Goal: Task Accomplishment & Management: Use online tool/utility

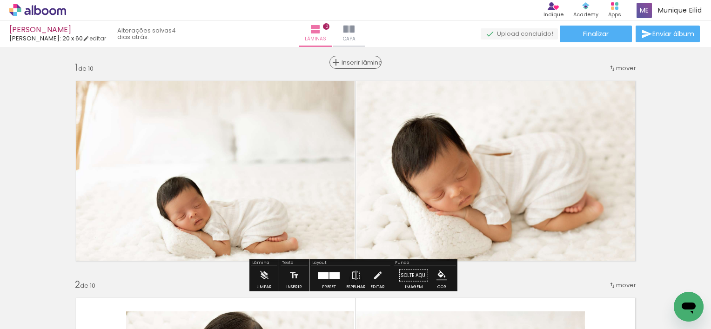
click at [350, 65] on span "Inserir lâmina" at bounding box center [360, 63] width 36 height 6
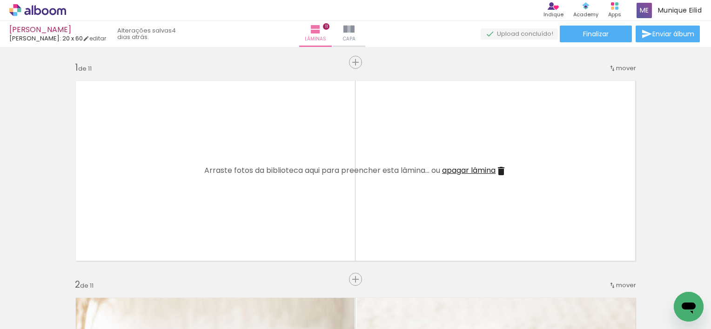
click at [18, 320] on iron-icon at bounding box center [13, 316] width 11 height 11
click at [0, 0] on input "file" at bounding box center [0, 0] width 0 height 0
click at [43, 316] on span "Adicionar Fotos" at bounding box center [33, 317] width 28 height 10
click at [0, 0] on input "file" at bounding box center [0, 0] width 0 height 0
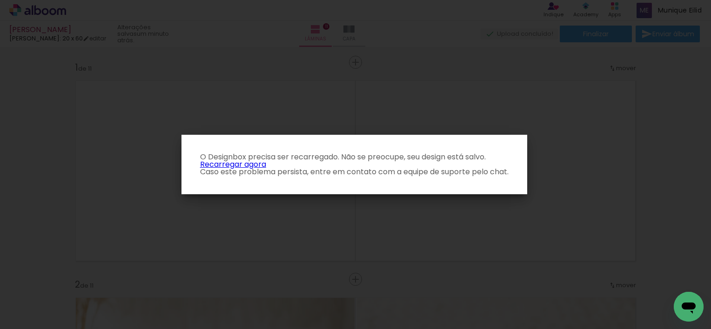
click at [380, 105] on iron-overlay-backdrop at bounding box center [355, 164] width 711 height 329
click at [507, 174] on p "O Designbox precisa ser recarregado. Não se preocupe, seu design está salvo. Re…" at bounding box center [354, 165] width 331 height 22
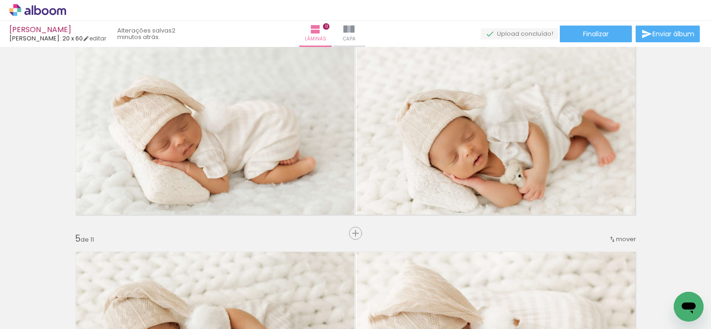
scroll to position [0, 566]
click at [34, 312] on span "Adicionar Fotos" at bounding box center [33, 317] width 28 height 10
click at [0, 0] on input "file" at bounding box center [0, 0] width 0 height 0
click at [45, 316] on span "Adicionar Fotos" at bounding box center [33, 317] width 28 height 10
click at [0, 0] on input "file" at bounding box center [0, 0] width 0 height 0
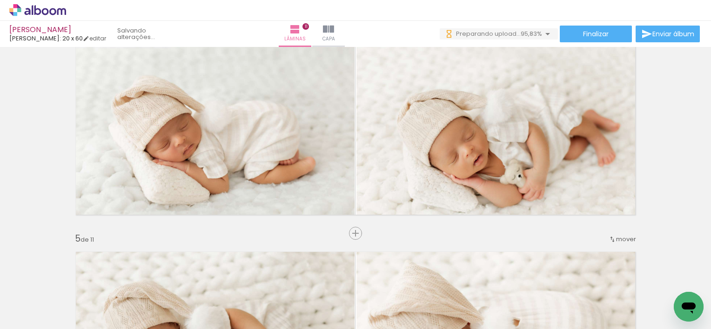
scroll to position [0, 618]
click at [46, 318] on span "Adicionar Fotos" at bounding box center [33, 317] width 28 height 10
click at [0, 0] on input "file" at bounding box center [0, 0] width 0 height 0
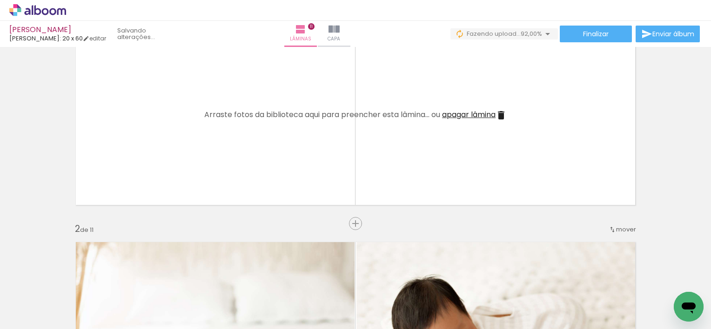
scroll to position [0, 0]
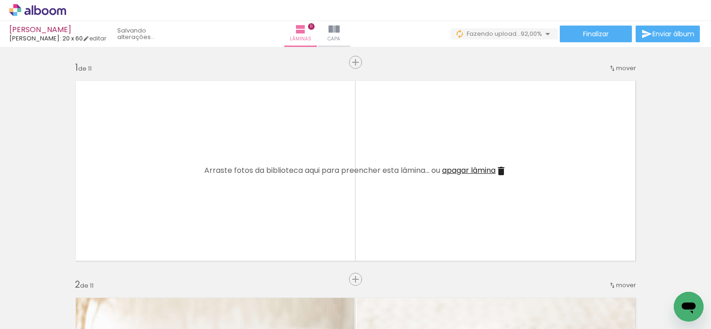
drag, startPoint x: 674, startPoint y: 297, endPoint x: 514, endPoint y: 181, distance: 197.5
click at [515, 181] on quentale-workspace at bounding box center [355, 164] width 711 height 329
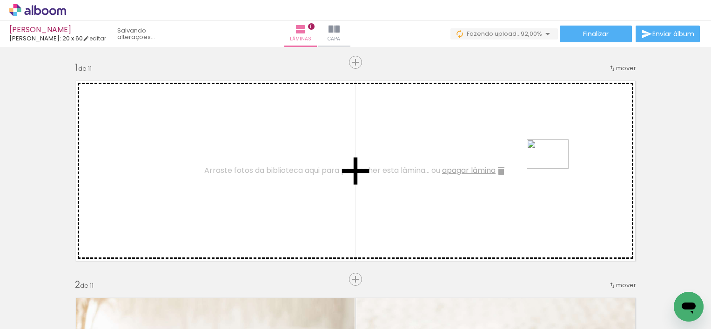
drag, startPoint x: 661, startPoint y: 295, endPoint x: 555, endPoint y: 168, distance: 166.5
click at [555, 168] on quentale-workspace at bounding box center [355, 164] width 711 height 329
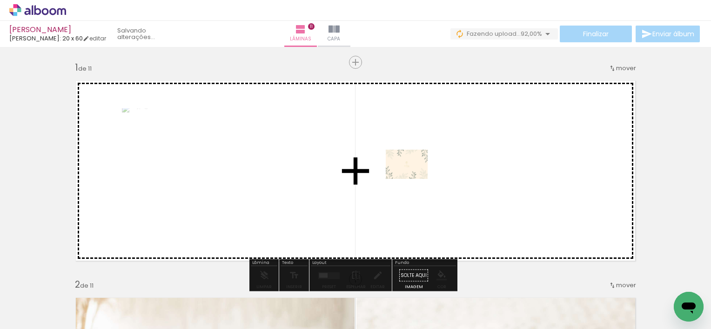
drag, startPoint x: 493, startPoint y: 231, endPoint x: 414, endPoint y: 178, distance: 95.9
click at [414, 178] on quentale-workspace at bounding box center [355, 164] width 711 height 329
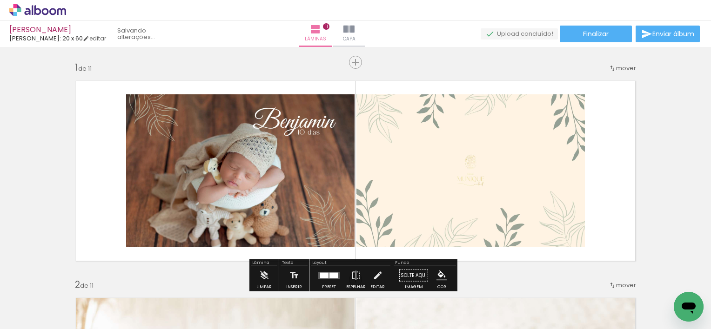
scroll to position [93, 0]
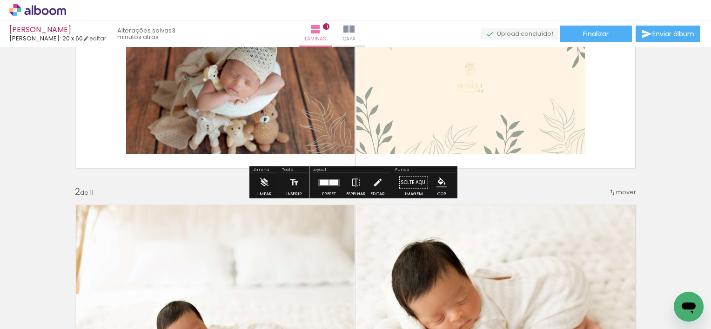
click at [329, 186] on quentale-layouter at bounding box center [328, 182] width 21 height 7
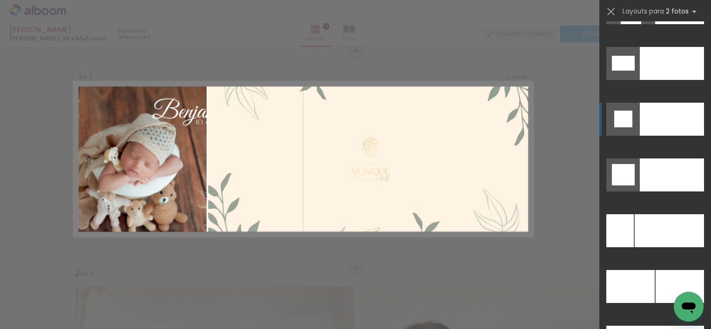
scroll to position [4048, 0]
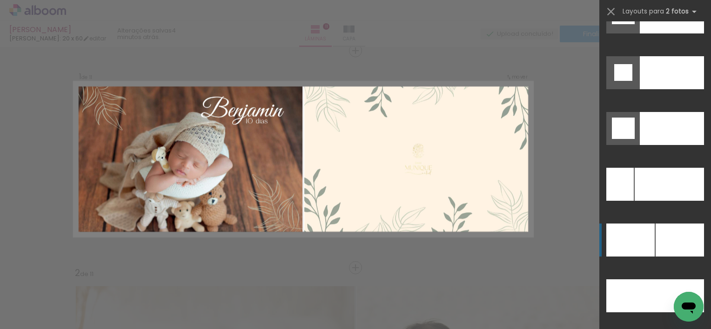
click at [666, 89] on div at bounding box center [672, 72] width 64 height 33
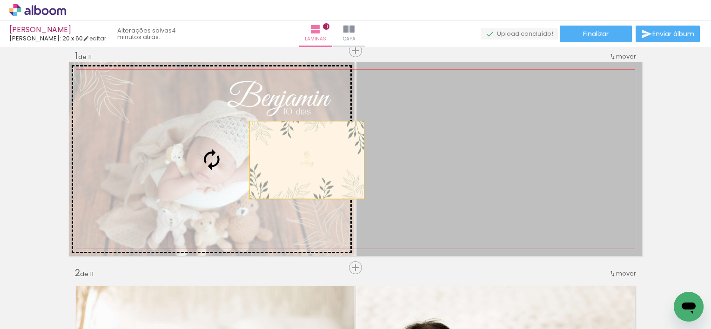
drag, startPoint x: 369, startPoint y: 168, endPoint x: 298, endPoint y: 158, distance: 71.0
click at [0, 0] on slot at bounding box center [0, 0] width 0 height 0
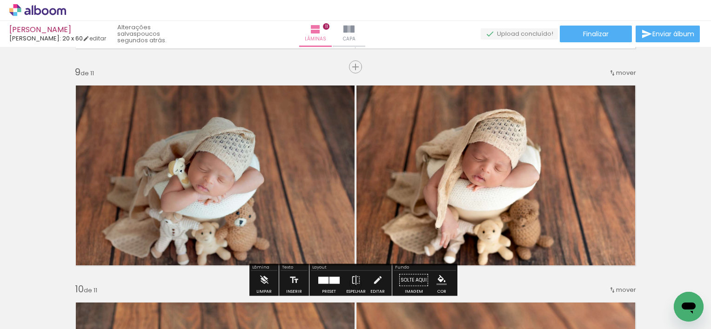
scroll to position [1733, 0]
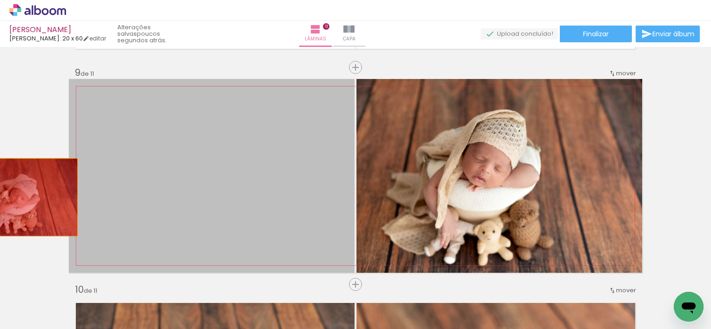
drag, startPoint x: 304, startPoint y: 224, endPoint x: 102, endPoint y: 201, distance: 202.8
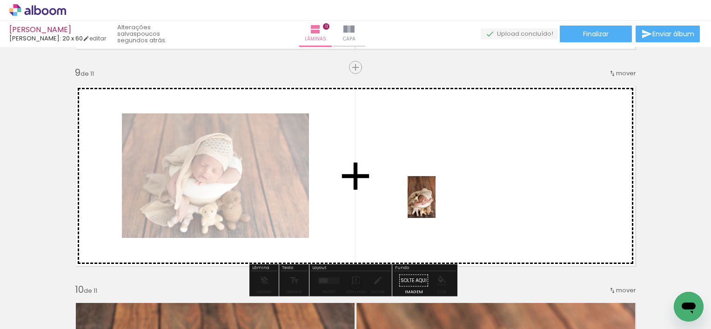
drag, startPoint x: 421, startPoint y: 306, endPoint x: 436, endPoint y: 203, distance: 103.9
click at [436, 204] on quentale-workspace at bounding box center [355, 164] width 711 height 329
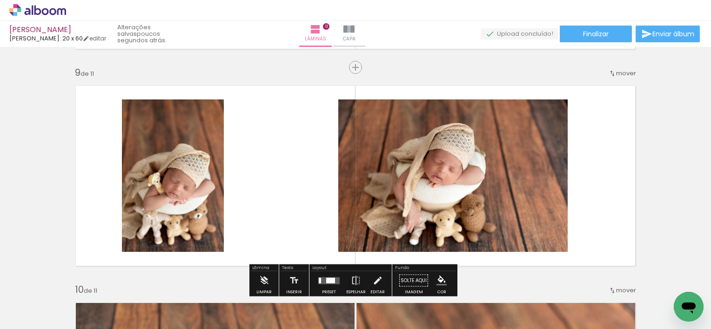
click at [49, 317] on paper-button "Adicionar Fotos" at bounding box center [28, 316] width 45 height 15
click at [0, 0] on input "file" at bounding box center [0, 0] width 0 height 0
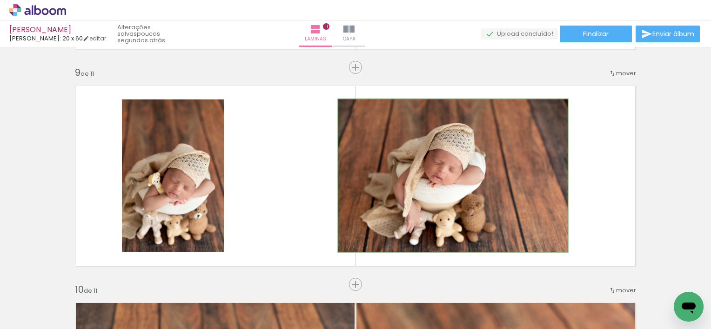
click at [532, 192] on quentale-photo at bounding box center [452, 176] width 229 height 153
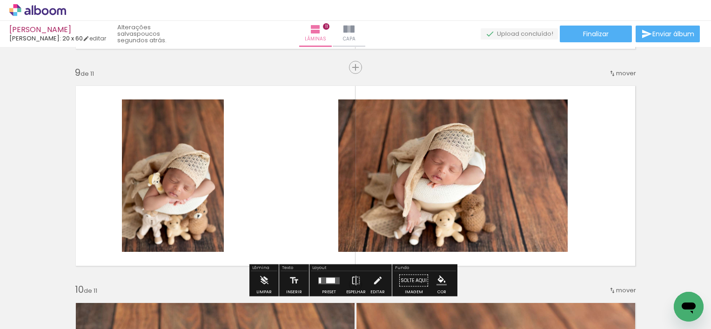
scroll to position [1780, 0]
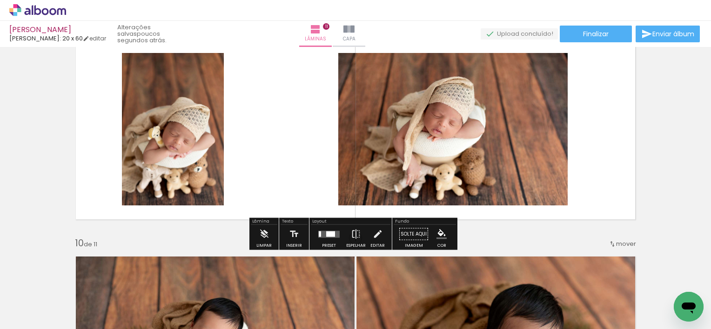
click at [326, 236] on div at bounding box center [330, 234] width 9 height 6
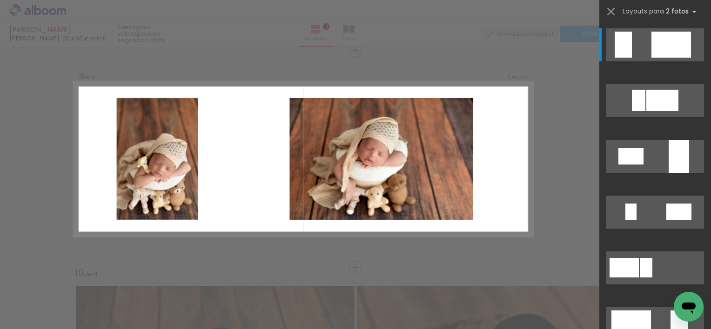
scroll to position [0, 671]
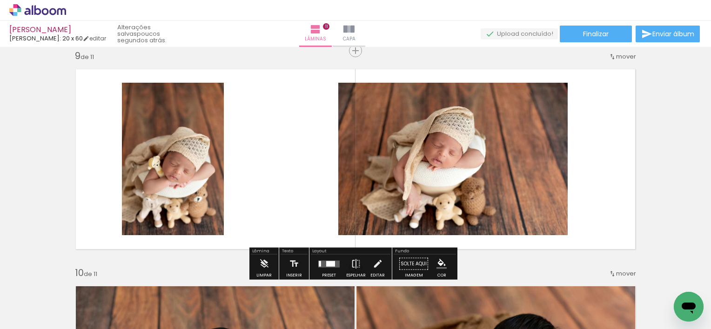
click at [327, 262] on div at bounding box center [330, 264] width 9 height 6
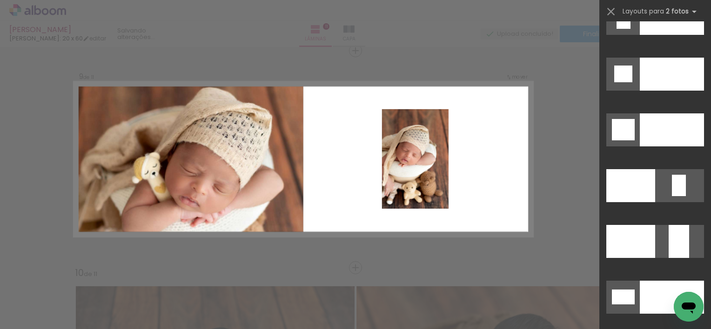
scroll to position [4002, 0]
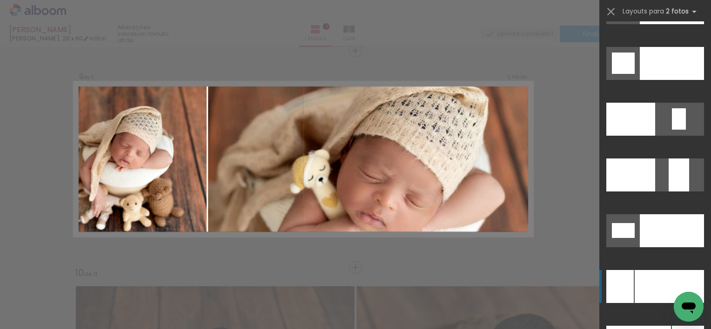
click at [642, 248] on div at bounding box center [672, 231] width 64 height 33
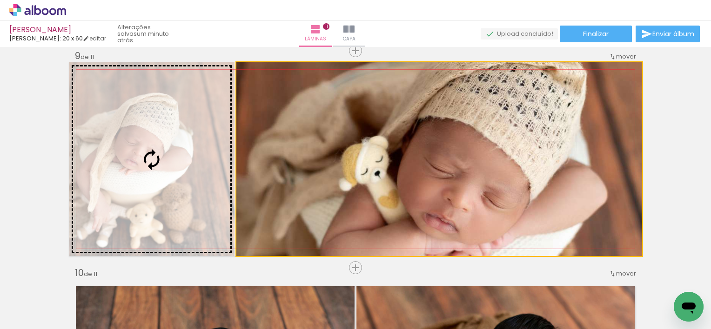
drag, startPoint x: 442, startPoint y: 166, endPoint x: 228, endPoint y: 155, distance: 214.3
click at [0, 0] on slot at bounding box center [0, 0] width 0 height 0
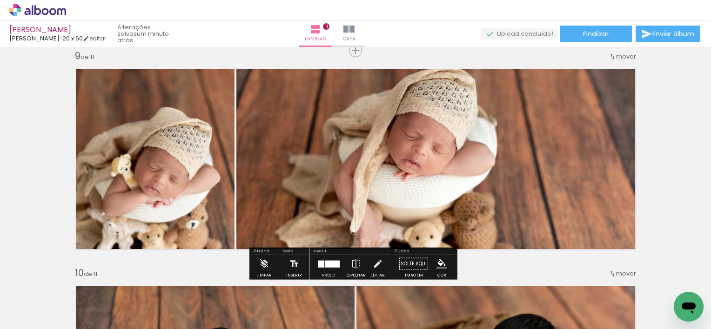
click at [324, 174] on quentale-photo at bounding box center [439, 159] width 406 height 194
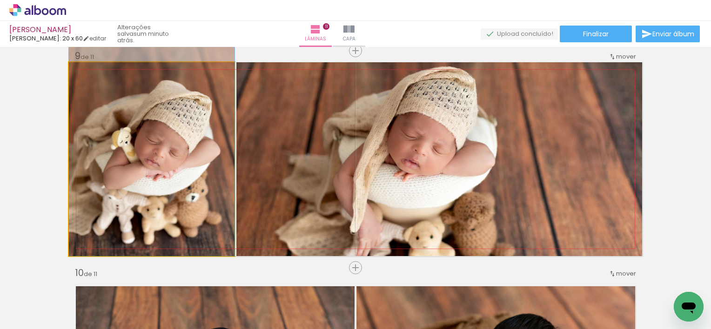
drag, startPoint x: 192, startPoint y: 172, endPoint x: 206, endPoint y: 141, distance: 34.8
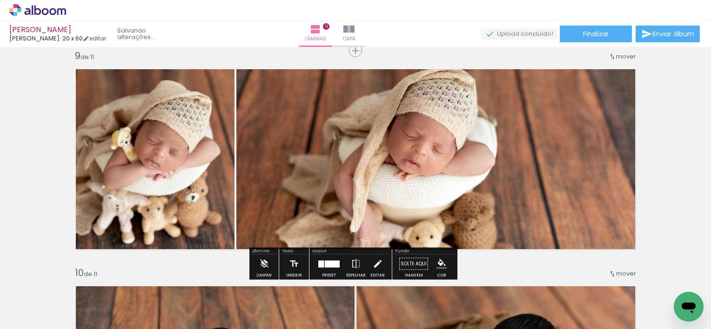
click at [72, 133] on quentale-photo at bounding box center [152, 159] width 166 height 194
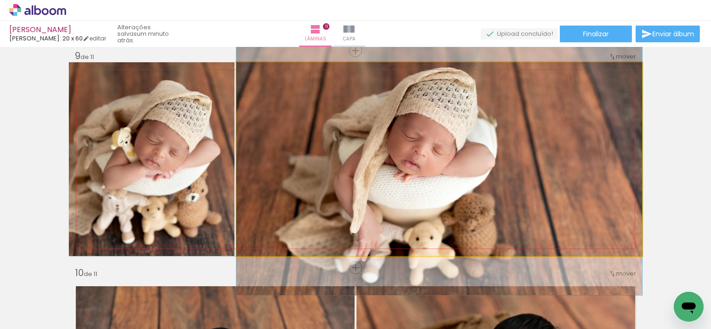
drag, startPoint x: 469, startPoint y: 192, endPoint x: 469, endPoint y: 186, distance: 6.5
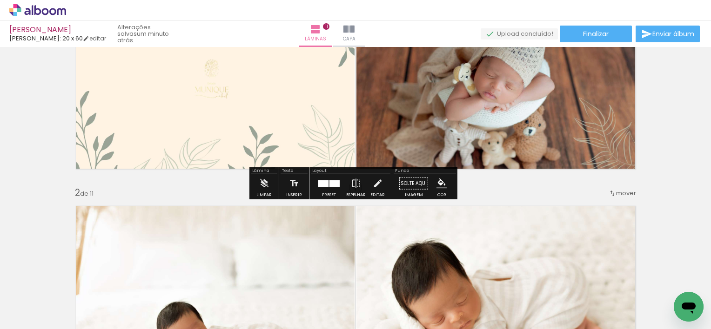
scroll to position [93, 0]
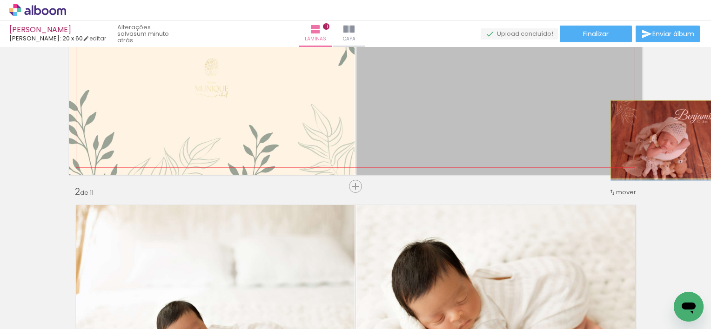
drag, startPoint x: 503, startPoint y: 114, endPoint x: 664, endPoint y: 140, distance: 163.5
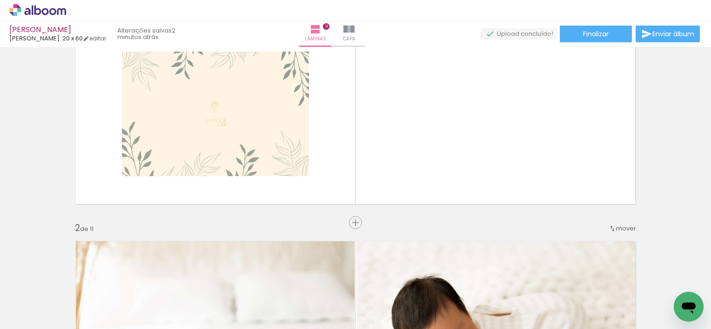
scroll to position [47, 0]
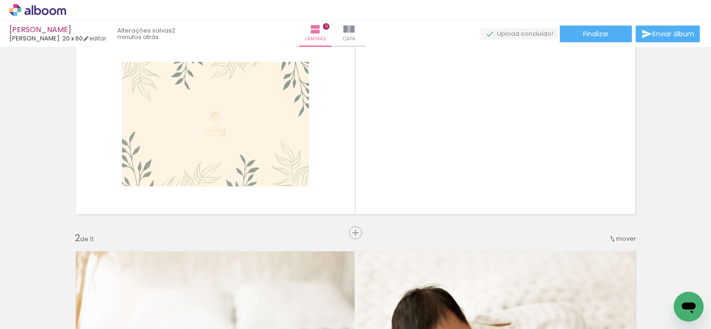
click at [36, 316] on span "Adicionar Fotos" at bounding box center [33, 317] width 28 height 10
click at [0, 0] on input "file" at bounding box center [0, 0] width 0 height 0
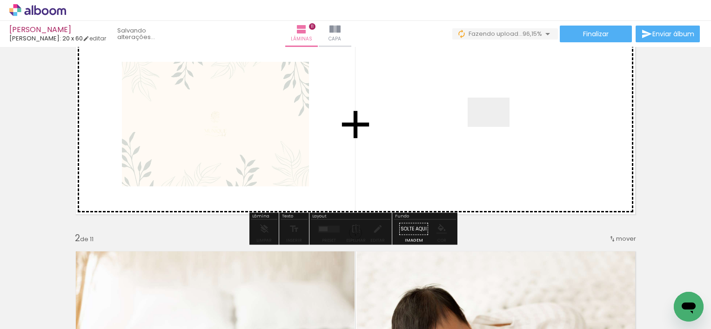
drag, startPoint x: 664, startPoint y: 295, endPoint x: 496, endPoint y: 126, distance: 239.2
click at [496, 126] on quentale-workspace at bounding box center [355, 164] width 711 height 329
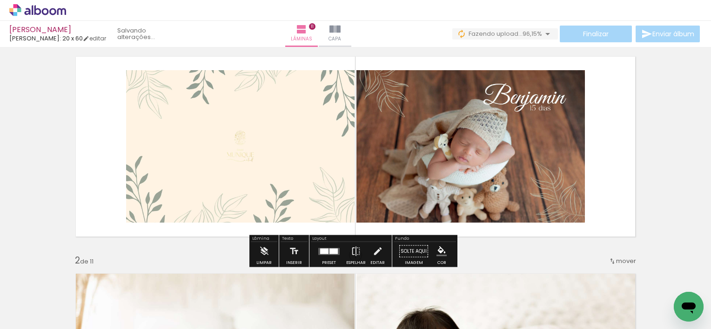
scroll to position [47, 0]
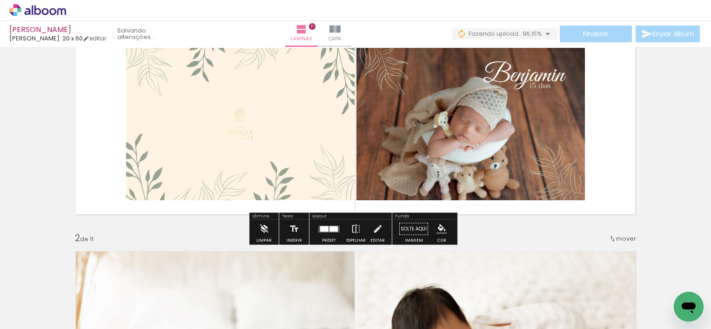
click at [335, 231] on div at bounding box center [333, 229] width 8 height 6
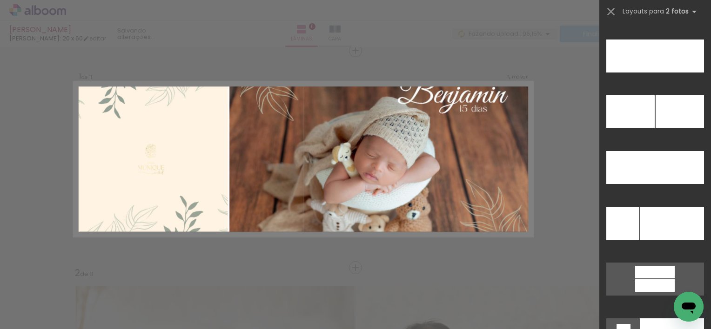
scroll to position [4281, 0]
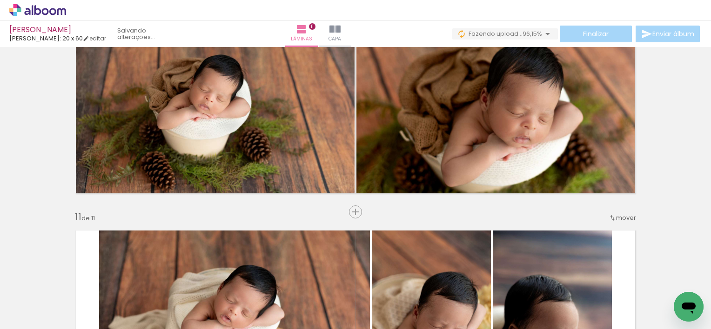
scroll to position [2059, 0]
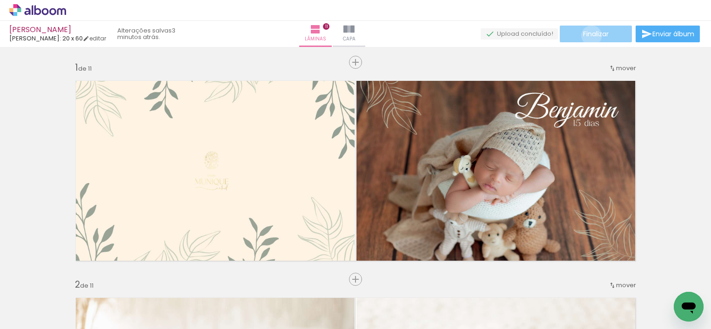
click at [588, 35] on span "Finalizar" at bounding box center [596, 34] width 26 height 7
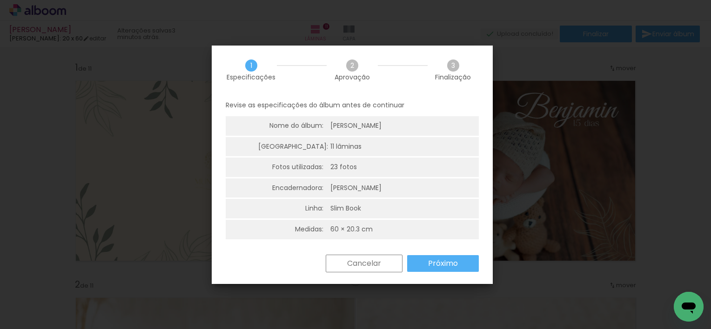
click at [449, 269] on paper-button "Próximo" at bounding box center [443, 263] width 72 height 17
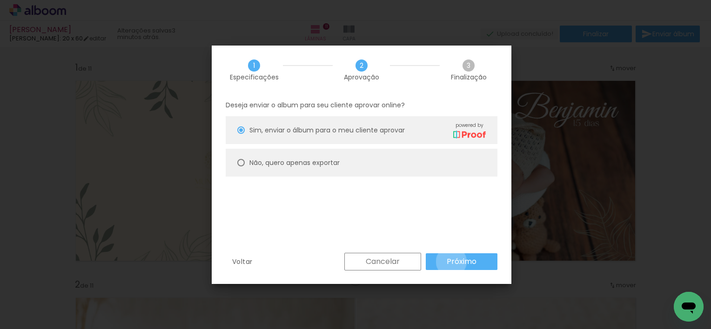
click at [0, 0] on slot "Próximo" at bounding box center [0, 0] width 0 height 0
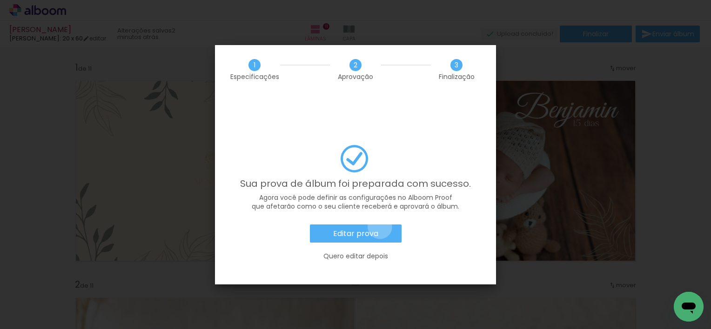
click at [380, 225] on paper-button "Editar prova" at bounding box center [356, 234] width 92 height 19
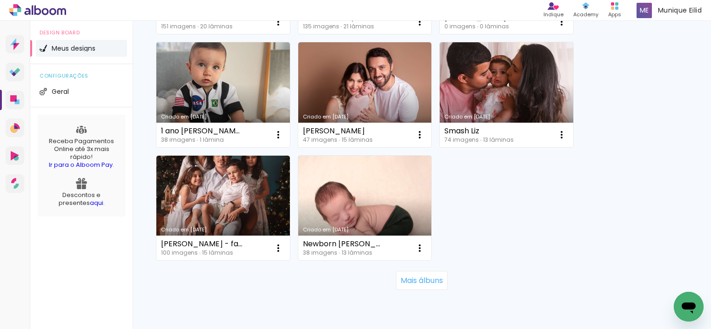
scroll to position [906, 0]
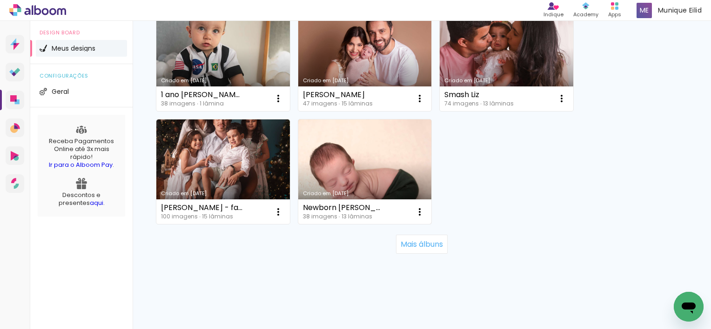
drag, startPoint x: 419, startPoint y: 242, endPoint x: 421, endPoint y: 184, distance: 57.7
click at [0, 0] on slot "Mais álbuns" at bounding box center [0, 0] width 0 height 0
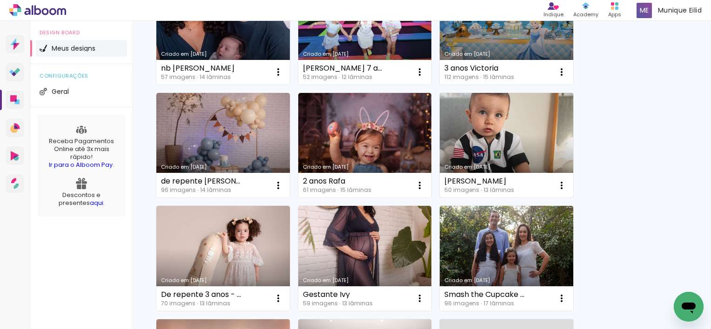
scroll to position [441, 0]
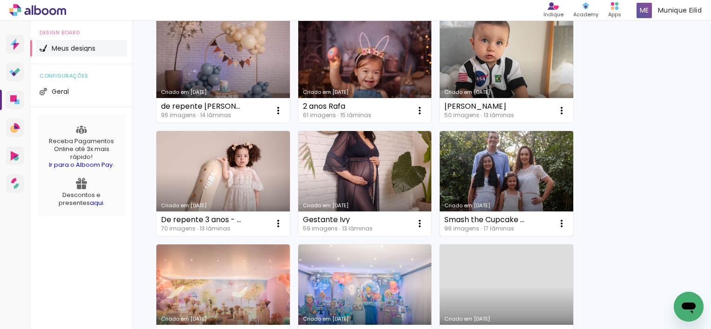
click at [522, 172] on link "Criado em [DATE]" at bounding box center [507, 183] width 134 height 105
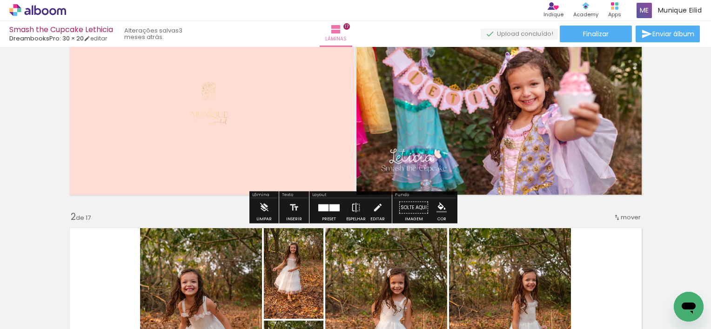
scroll to position [47, 0]
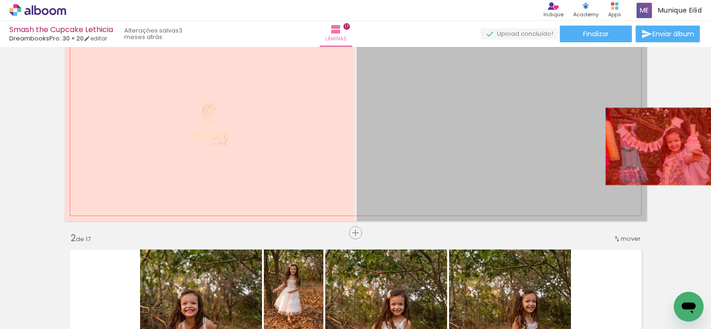
drag, startPoint x: 476, startPoint y: 127, endPoint x: 660, endPoint y: 146, distance: 184.8
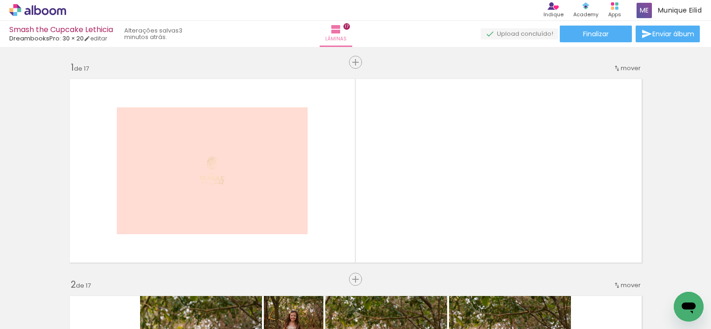
scroll to position [47, 0]
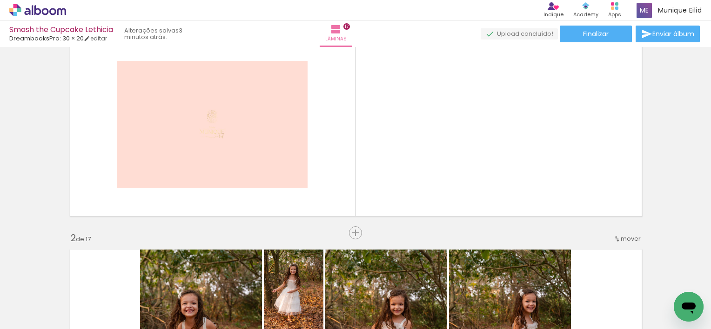
click at [39, 318] on span "Adicionar Fotos" at bounding box center [33, 317] width 28 height 10
click at [0, 0] on input "file" at bounding box center [0, 0] width 0 height 0
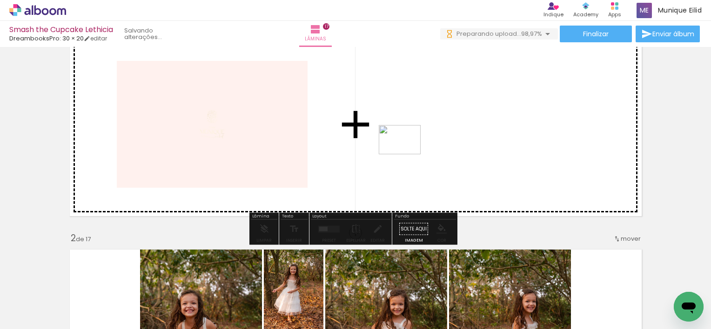
drag, startPoint x: 666, startPoint y: 296, endPoint x: 408, endPoint y: 153, distance: 295.1
click at [408, 153] on quentale-workspace at bounding box center [355, 164] width 711 height 329
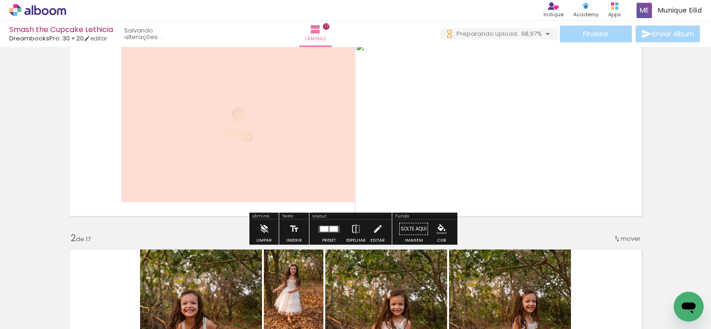
drag, startPoint x: 334, startPoint y: 225, endPoint x: 380, endPoint y: 223, distance: 46.1
click at [334, 226] on div at bounding box center [328, 229] width 25 height 19
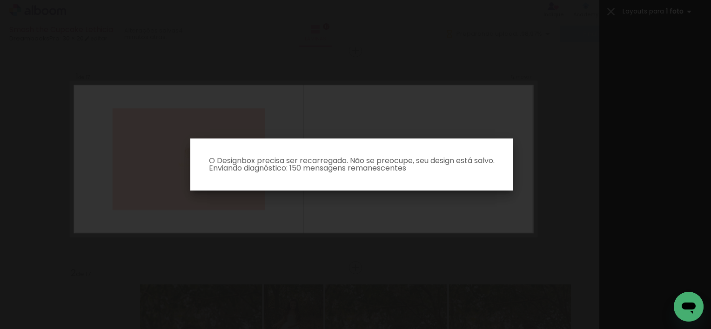
scroll to position [0, 4371]
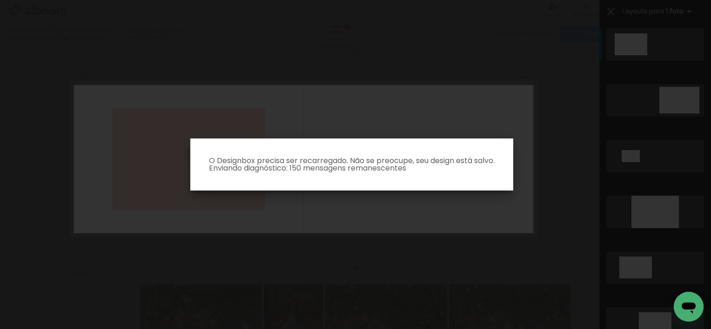
click at [573, 218] on iron-overlay-backdrop at bounding box center [355, 164] width 711 height 329
click at [546, 215] on iron-overlay-backdrop at bounding box center [355, 164] width 711 height 329
click at [555, 197] on iron-overlay-backdrop at bounding box center [355, 164] width 711 height 329
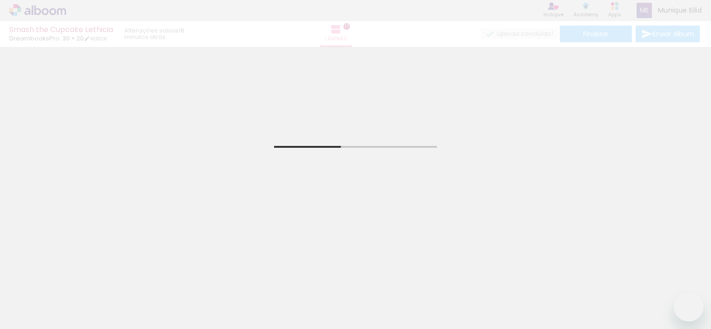
scroll to position [0, 4371]
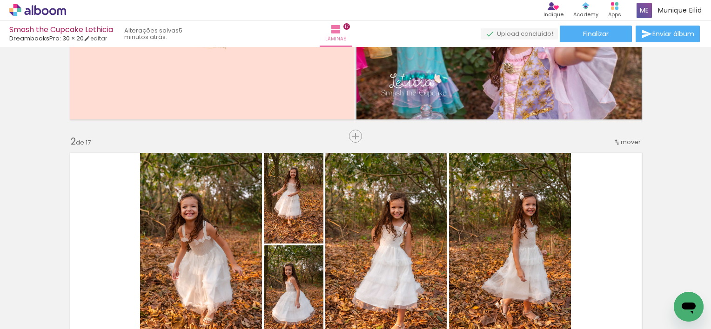
scroll to position [151, 0]
